Goal: Transaction & Acquisition: Purchase product/service

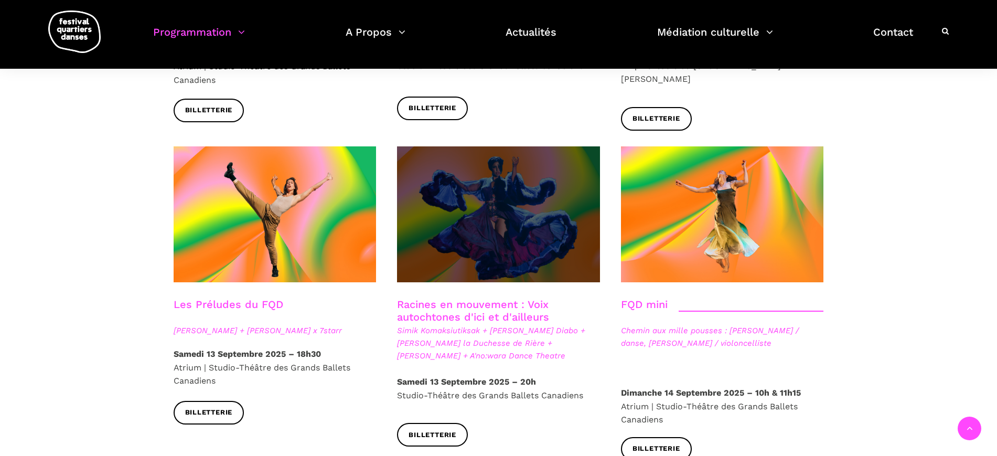
scroll to position [1443, 0]
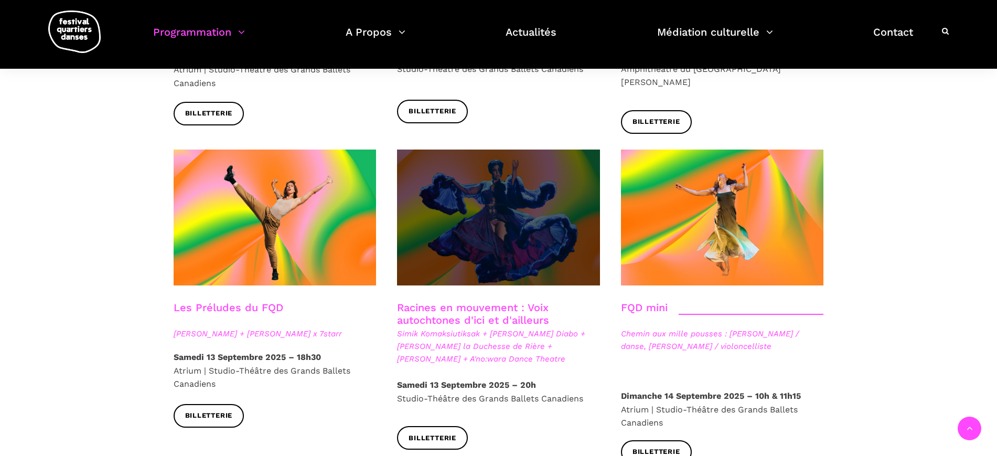
click at [481, 213] on span at bounding box center [498, 218] width 203 height 136
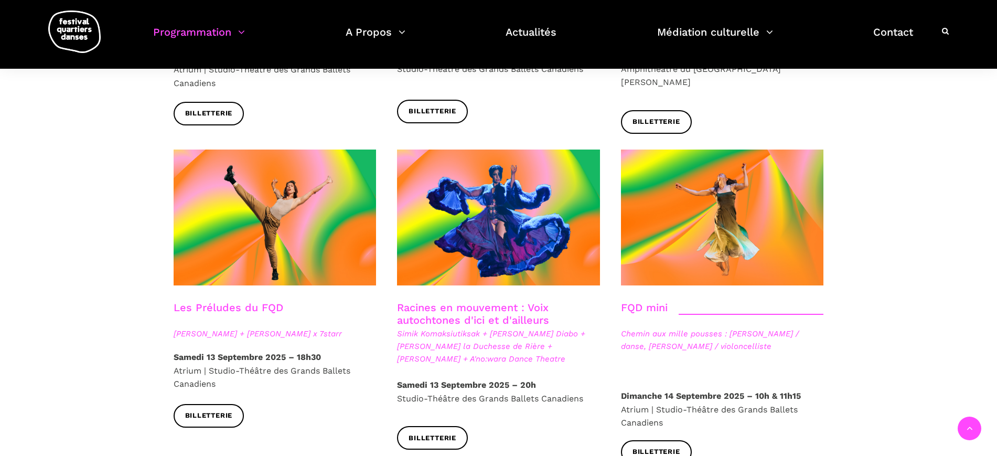
click at [450, 301] on link "Racines en mouvement : Voix autochtones d'ici et d'ailleurs" at bounding box center [473, 313] width 152 height 25
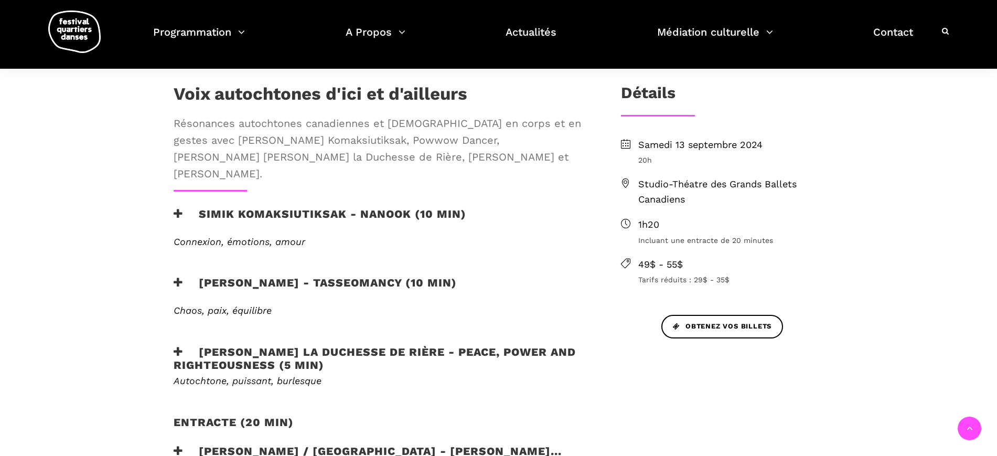
scroll to position [131, 0]
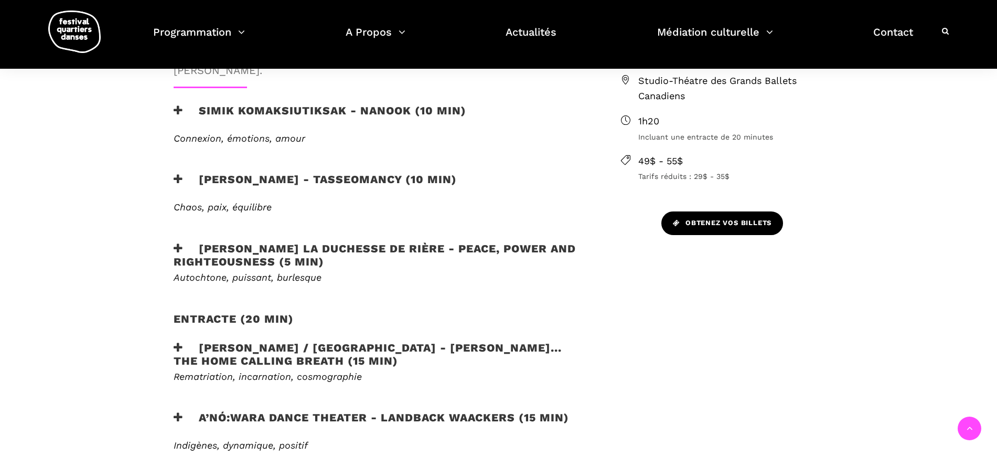
scroll to position [459, 0]
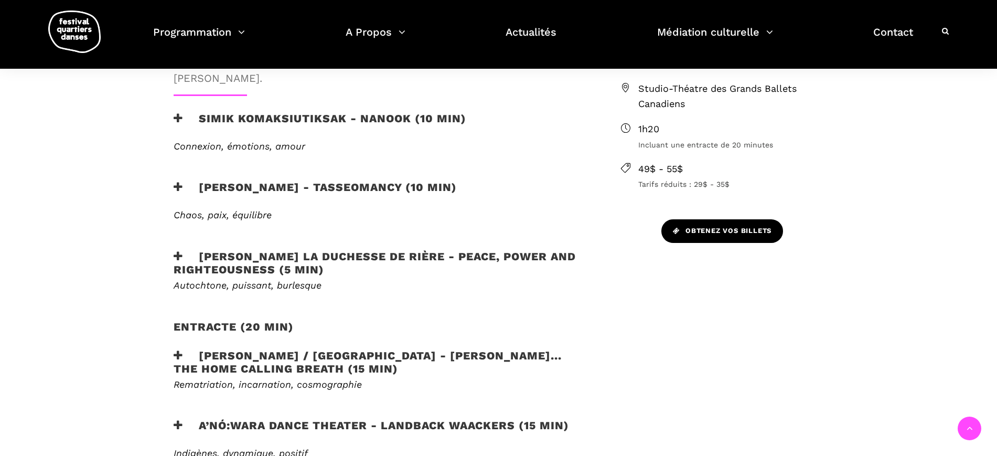
click at [727, 225] on link "Obtenez vos billets" at bounding box center [723, 231] width 122 height 24
